Goal: Transaction & Acquisition: Book appointment/travel/reservation

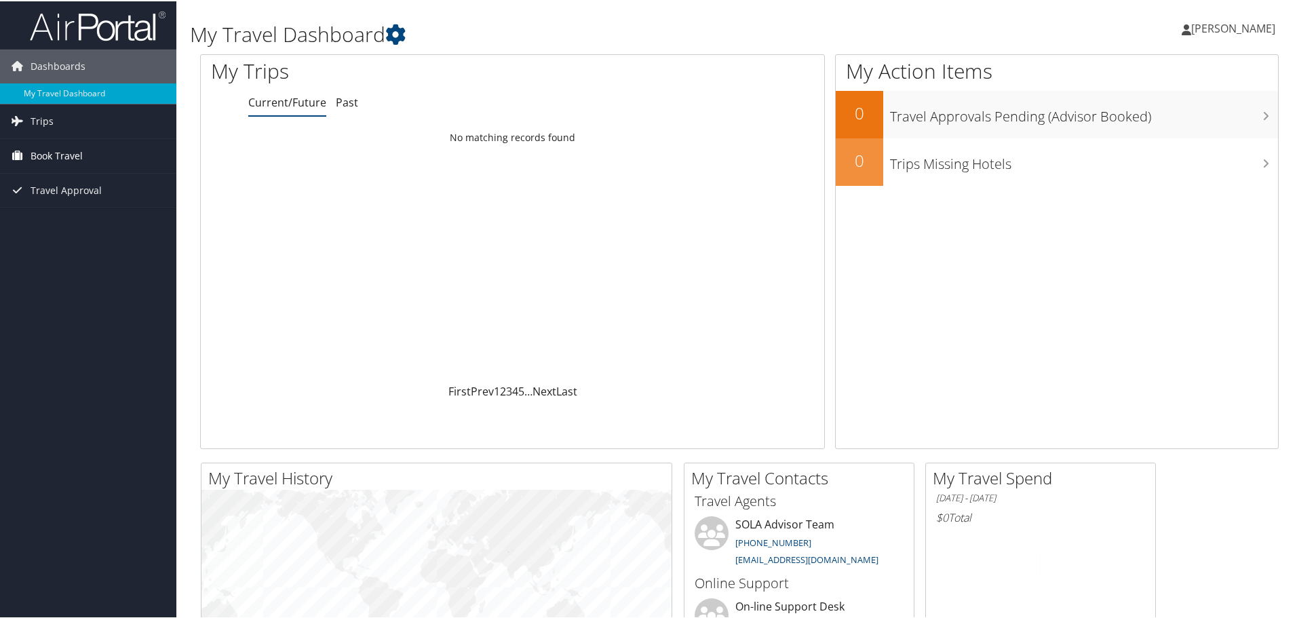
click at [61, 150] on span "Book Travel" at bounding box center [57, 155] width 52 height 34
click at [89, 200] on link "Book/Manage Online Trips" at bounding box center [88, 202] width 176 height 20
